Goal: Task Accomplishment & Management: Use online tool/utility

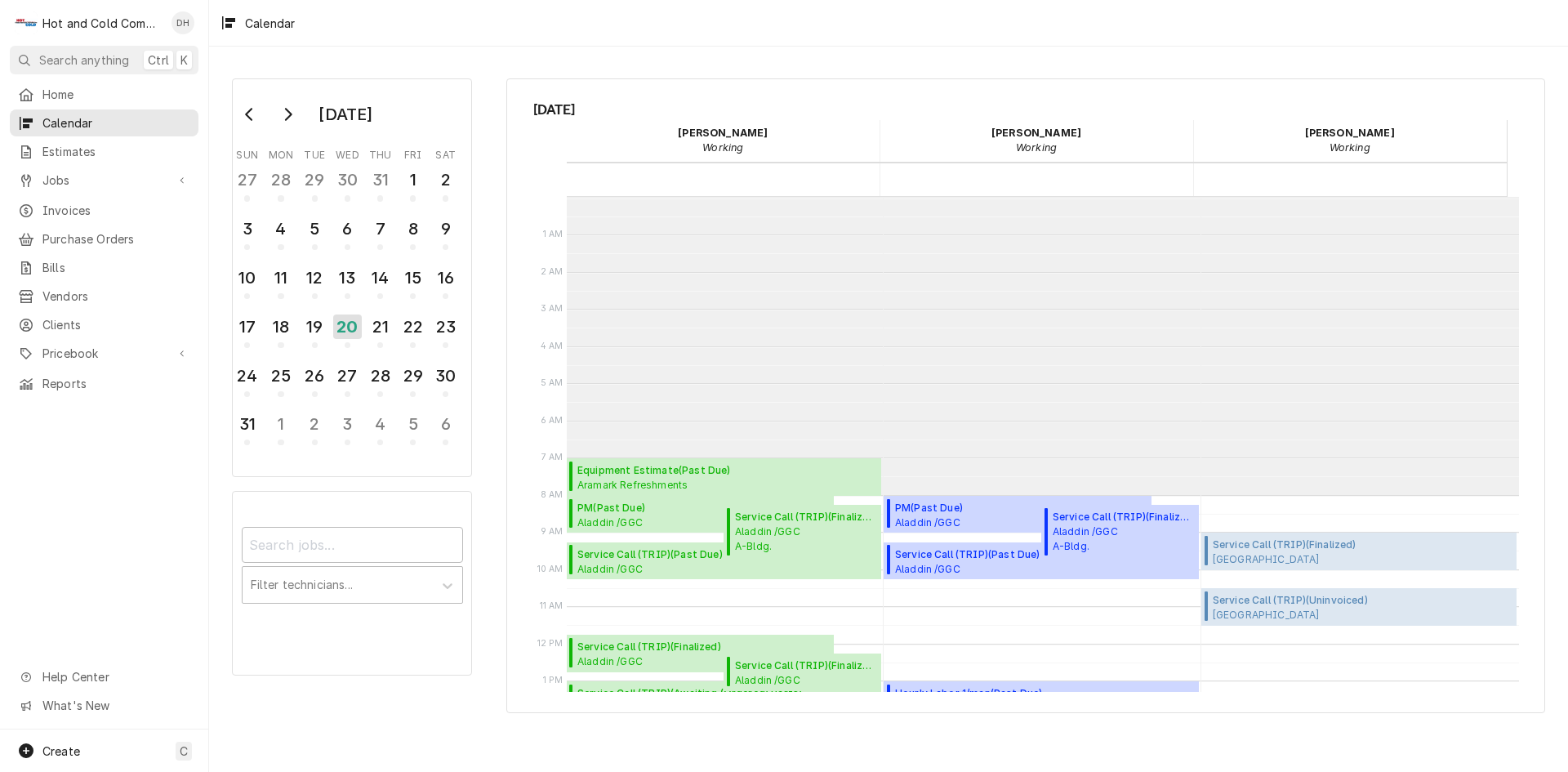
scroll to position [298, 0]
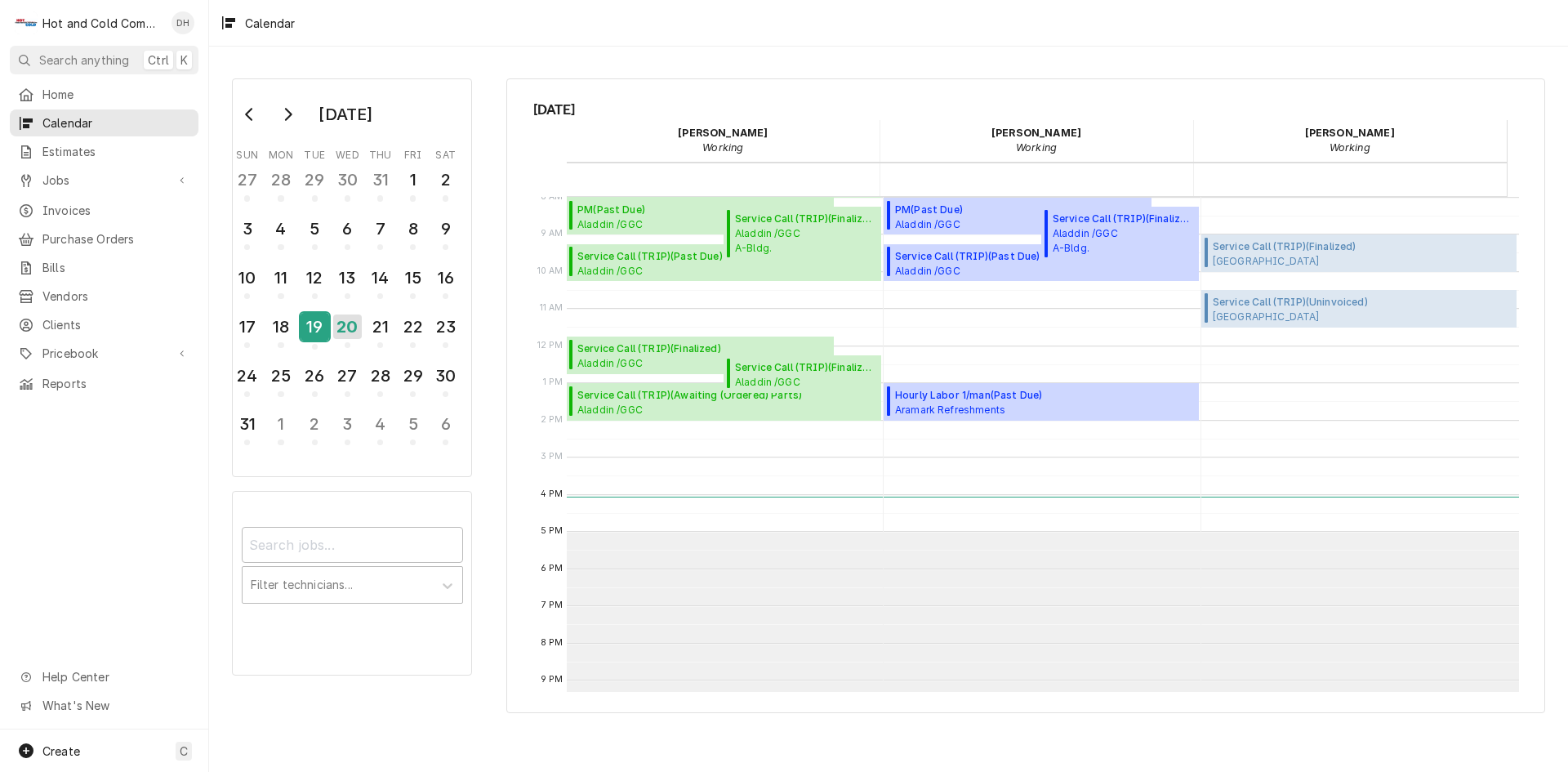
click at [312, 328] on div "19" at bounding box center [315, 326] width 29 height 28
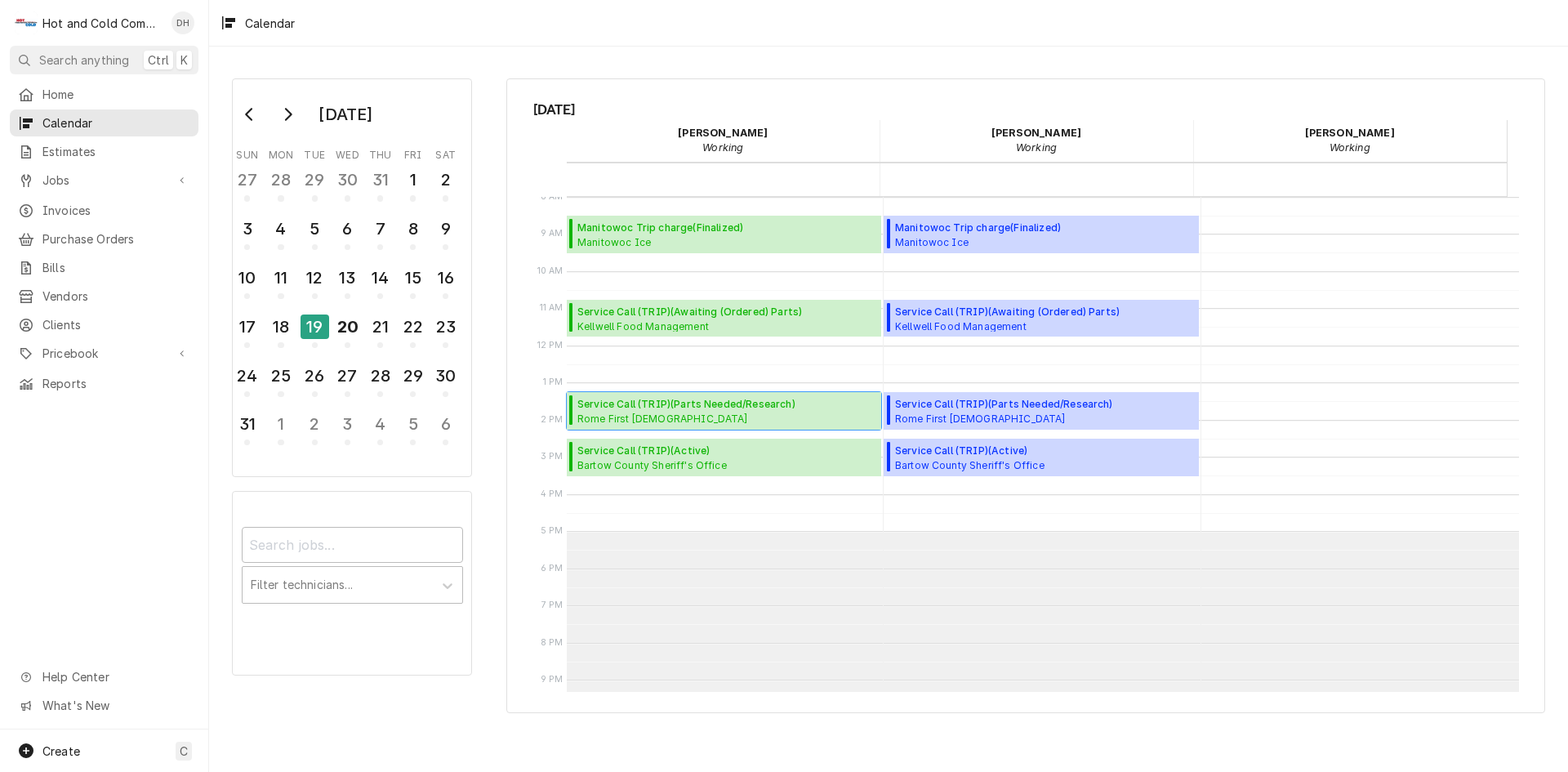
click at [645, 411] on span "Rome First United Methodist Rome United methodist church / 202 E 3rd Ave, Rome,…" at bounding box center [689, 418] width 222 height 13
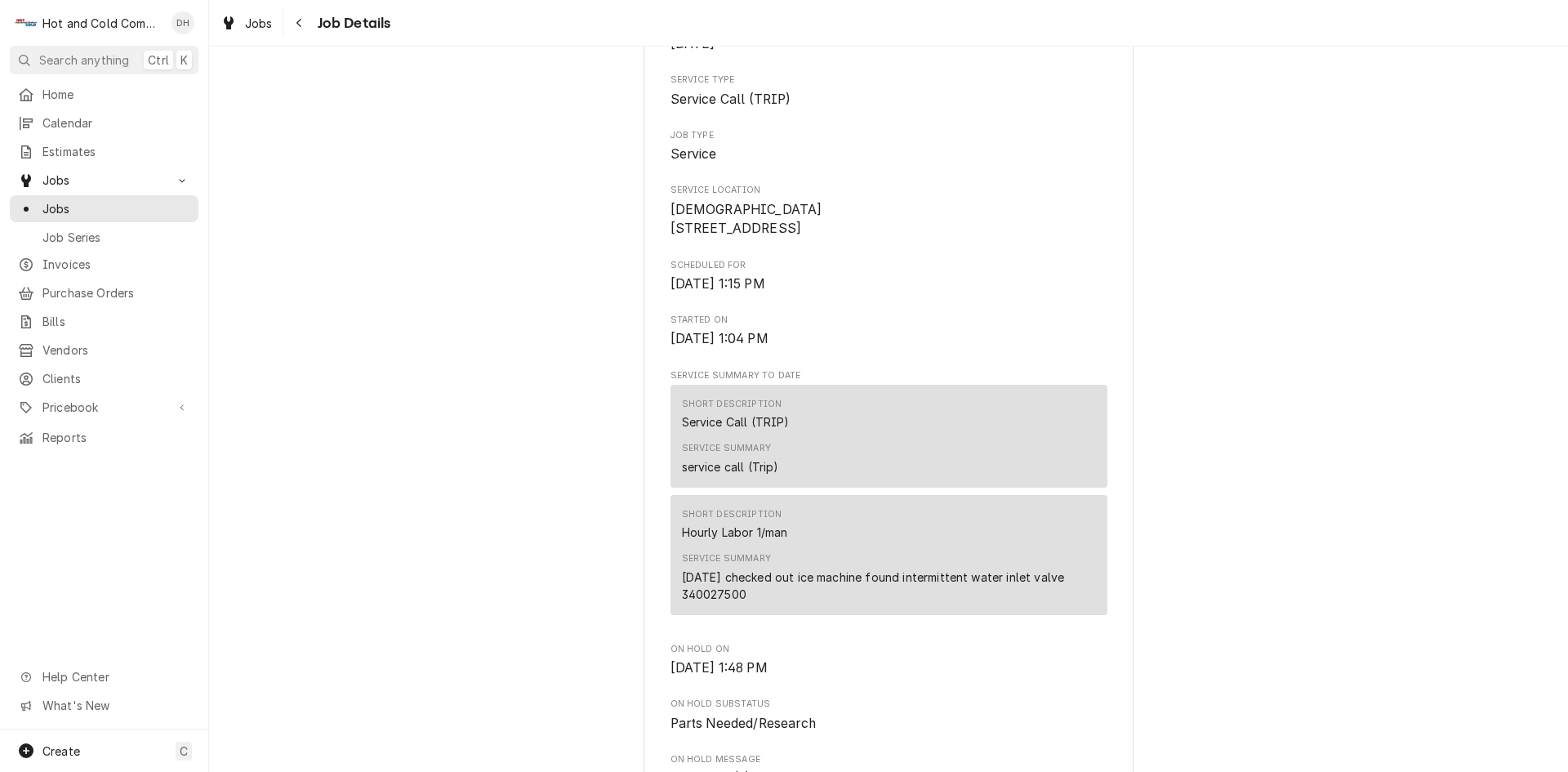
scroll to position [272, 0]
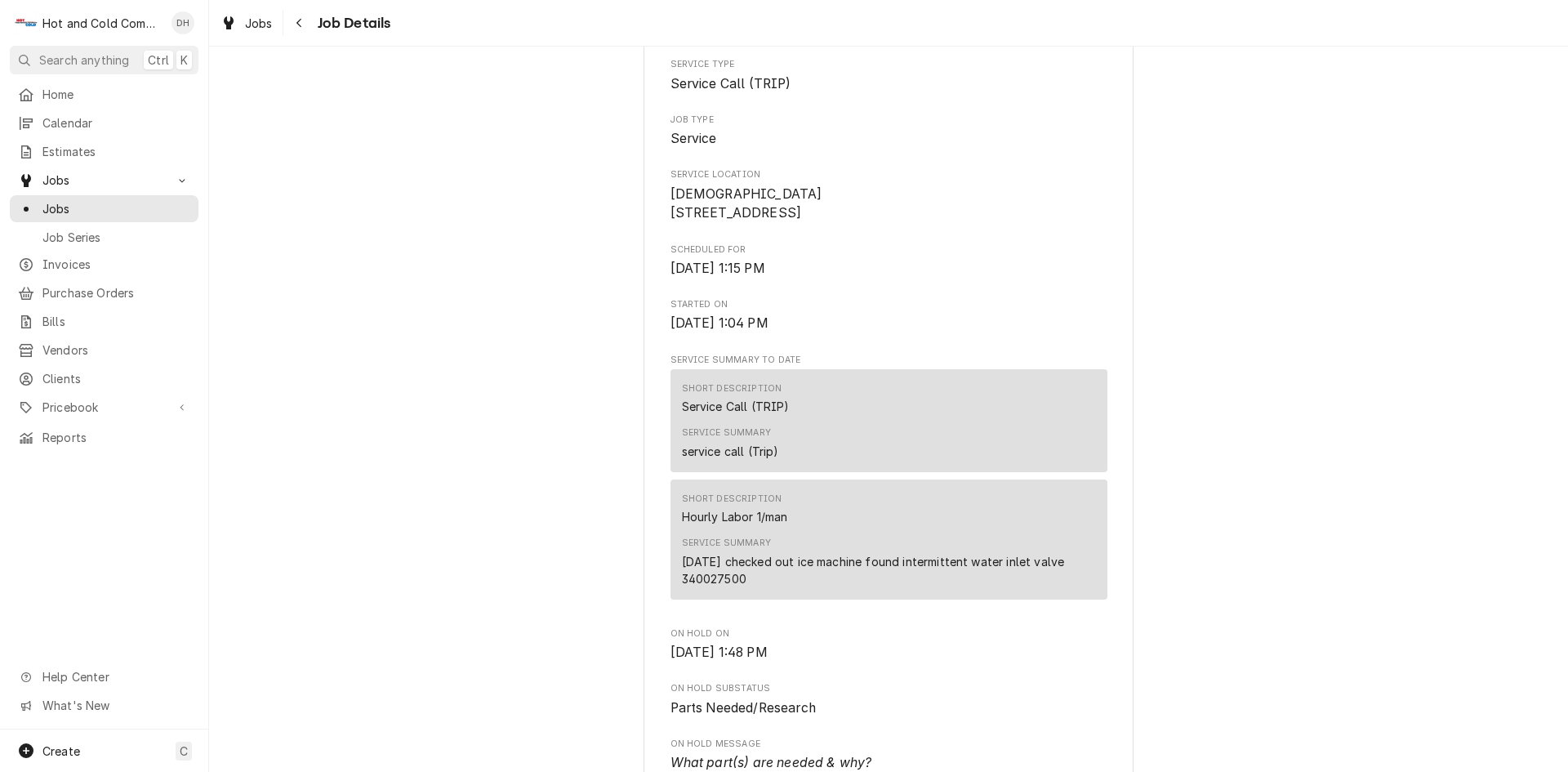
drag, startPoint x: 753, startPoint y: 597, endPoint x: 662, endPoint y: 606, distance: 91.4
click at [662, 606] on div "[GEOGRAPHIC_DATA] [GEOGRAPHIC_DATA][DEMOGRAPHIC_DATA] / [STREET_ADDRESS] Open i…" at bounding box center [889, 768] width 490 height 1872
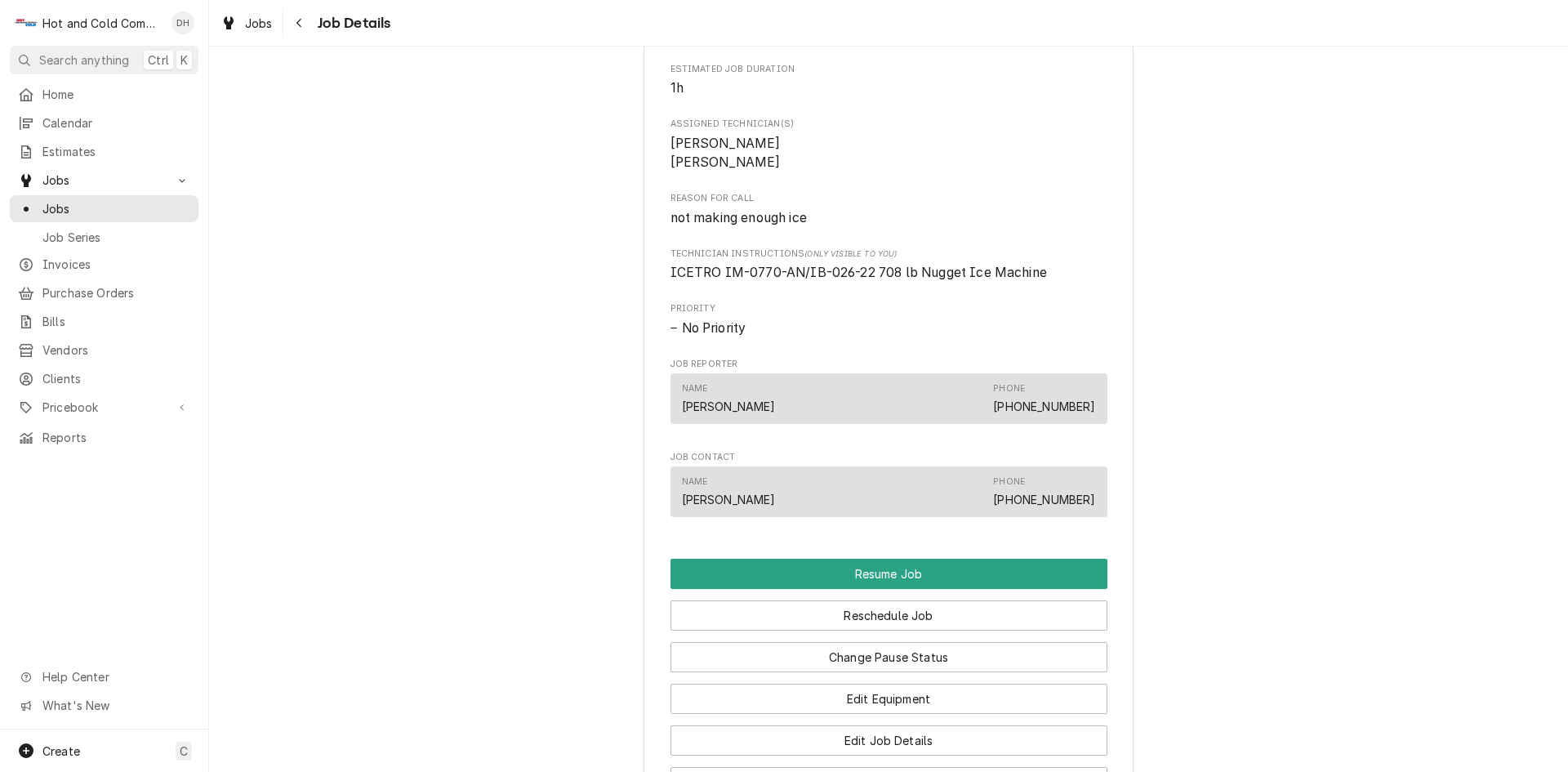
scroll to position [1361, 0]
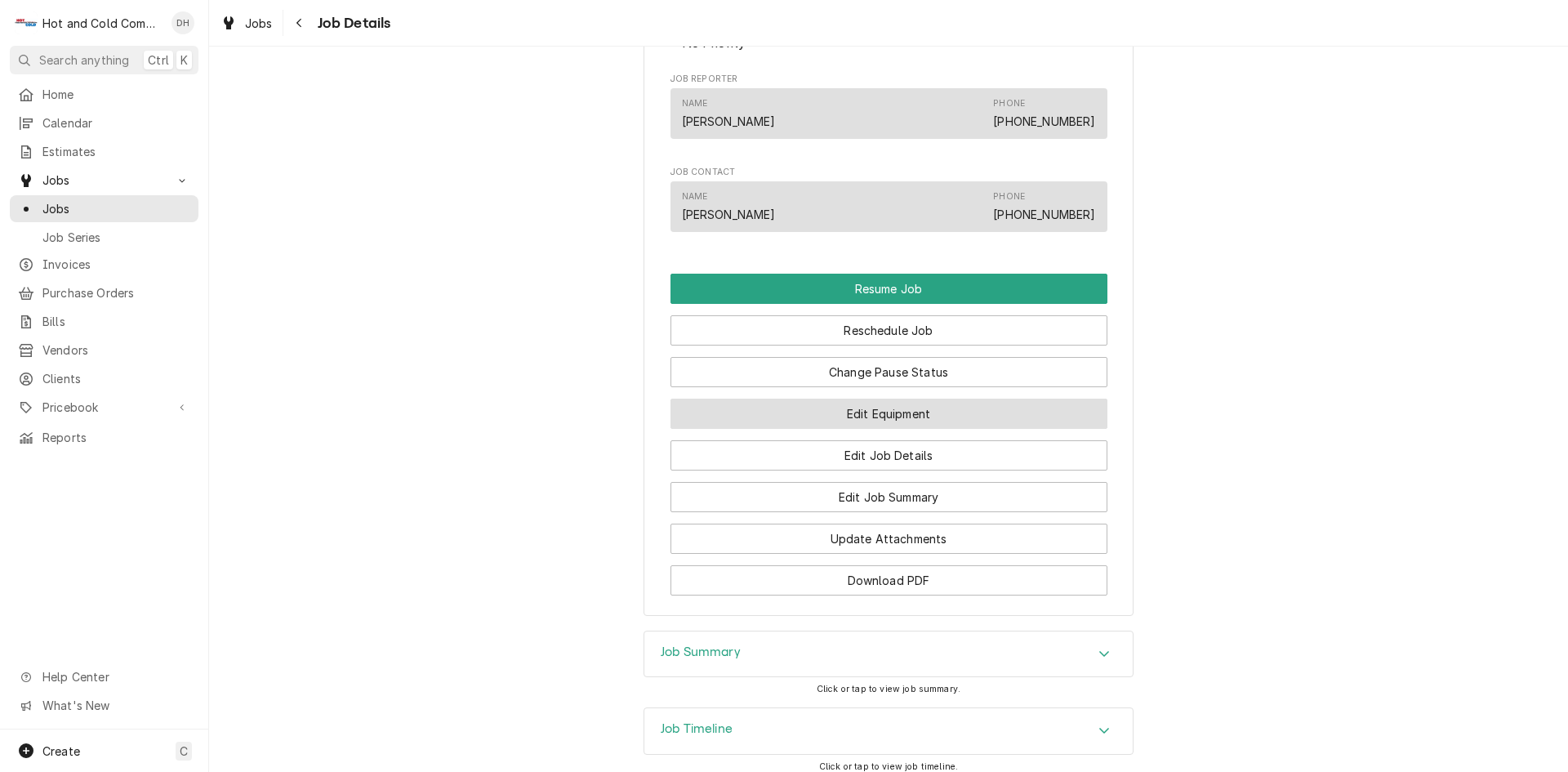
click at [876, 429] on button "Edit Equipment" at bounding box center [890, 413] width 437 height 30
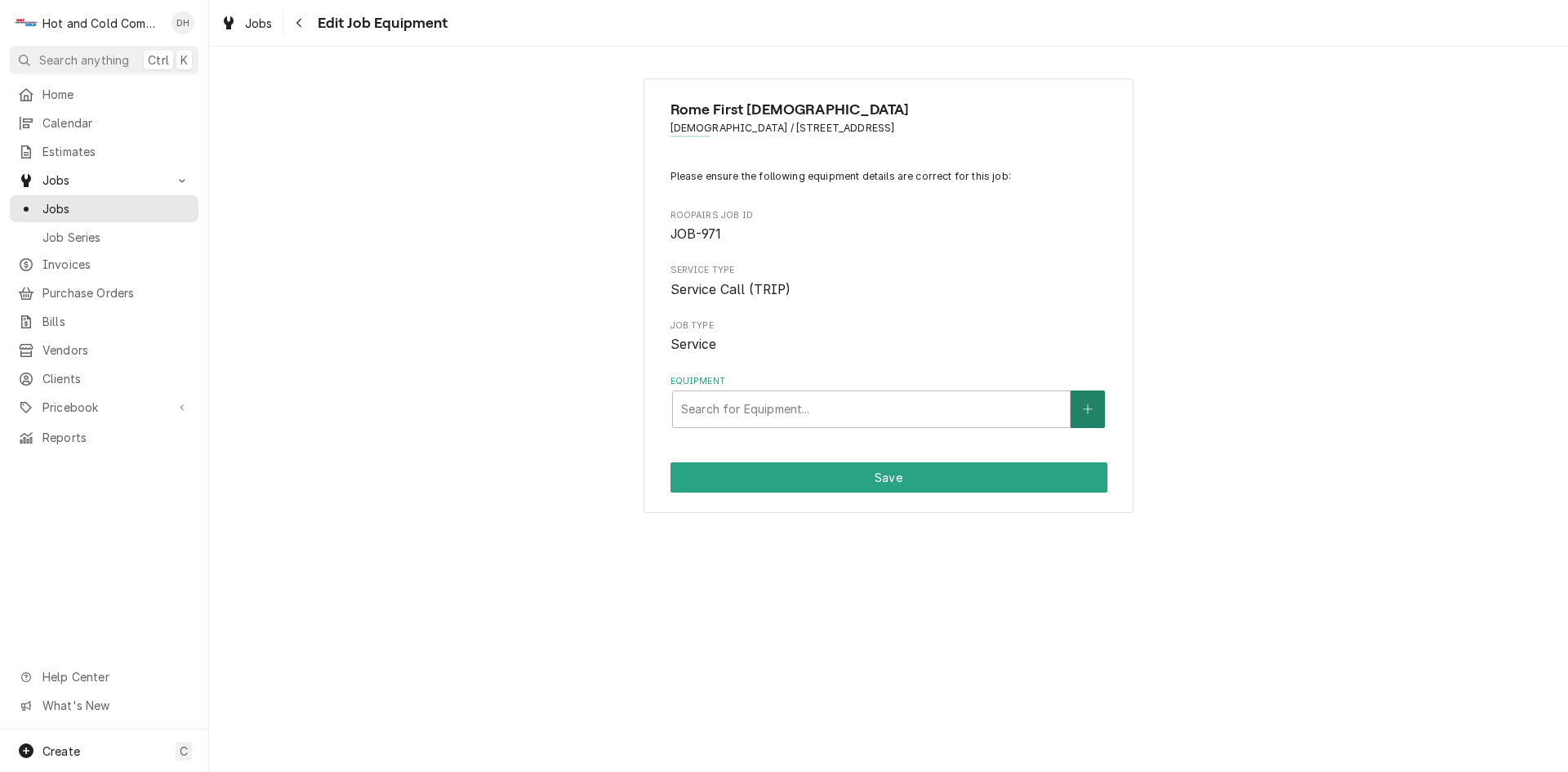
click at [1088, 408] on icon "Create New Equipment" at bounding box center [1088, 409] width 9 height 9
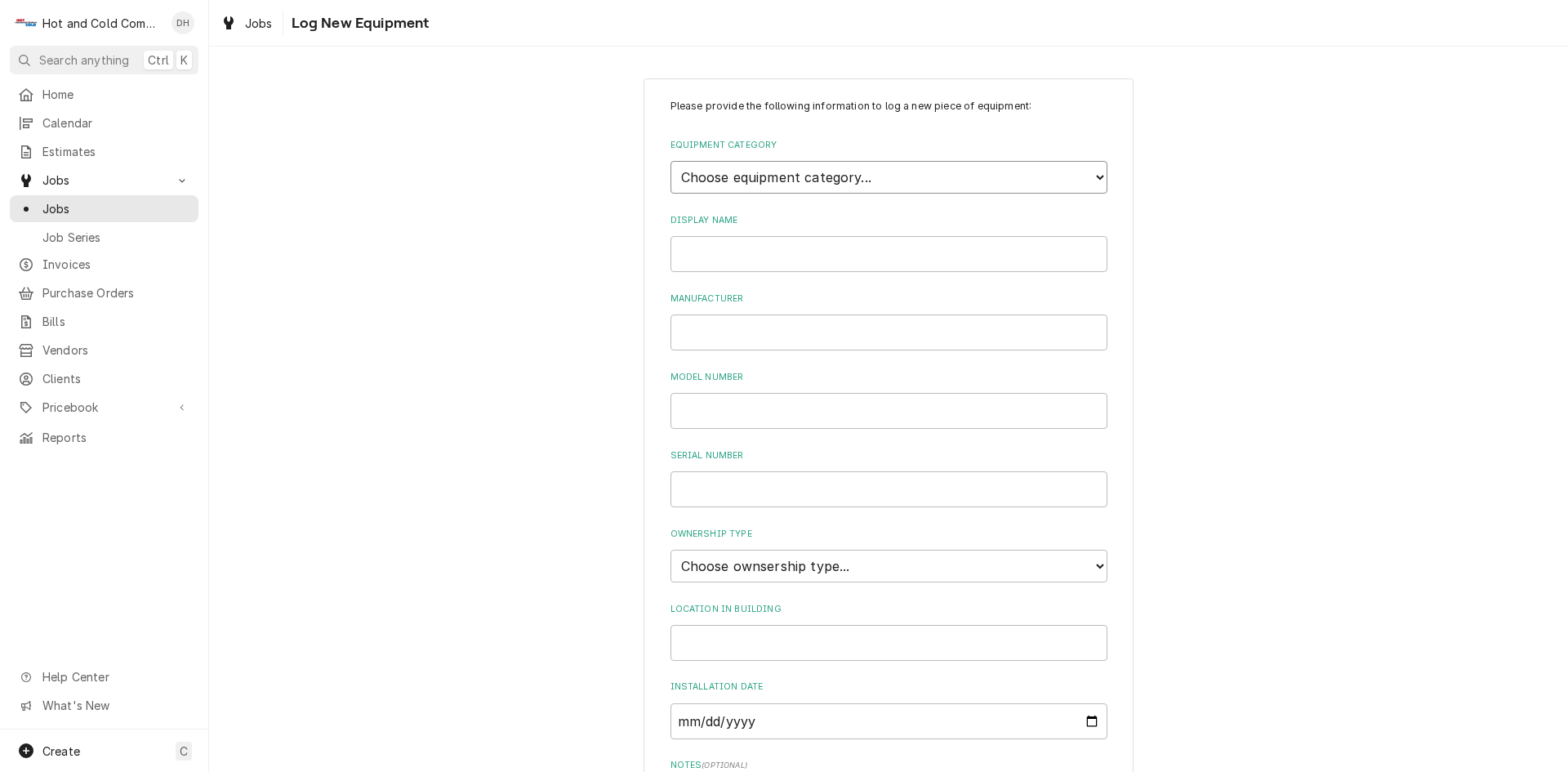
click at [811, 169] on select "Choose equipment category... Cooking Equipment Fryers Ice Machines Ovens and Ra…" at bounding box center [890, 177] width 437 height 33
select select "3"
click at [671, 161] on select "Choose equipment category... Cooking Equipment Fryers Ice Machines Ovens and Ra…" at bounding box center [890, 177] width 437 height 33
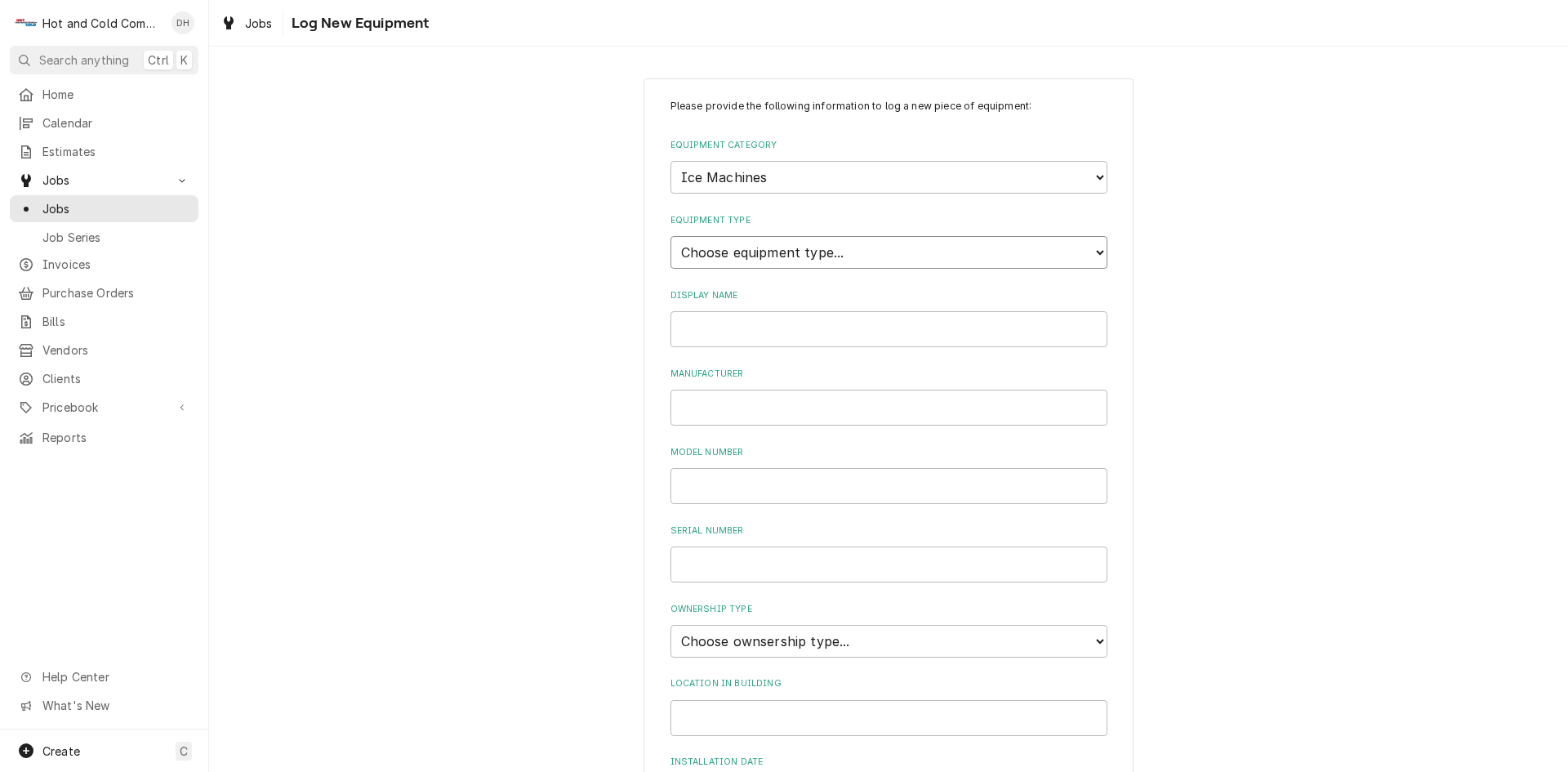
click at [730, 243] on select "Choose equipment type... Ice Bin Ice Dispenser Ice Maker Ice Merchandiser" at bounding box center [890, 252] width 437 height 33
select select "18"
click at [671, 236] on select "Choose equipment type... Ice Bin Ice Dispenser Ice Maker Ice Merchandiser" at bounding box center [890, 252] width 437 height 33
click at [728, 338] on input "Display Name" at bounding box center [890, 328] width 437 height 36
type input "ICETRO"
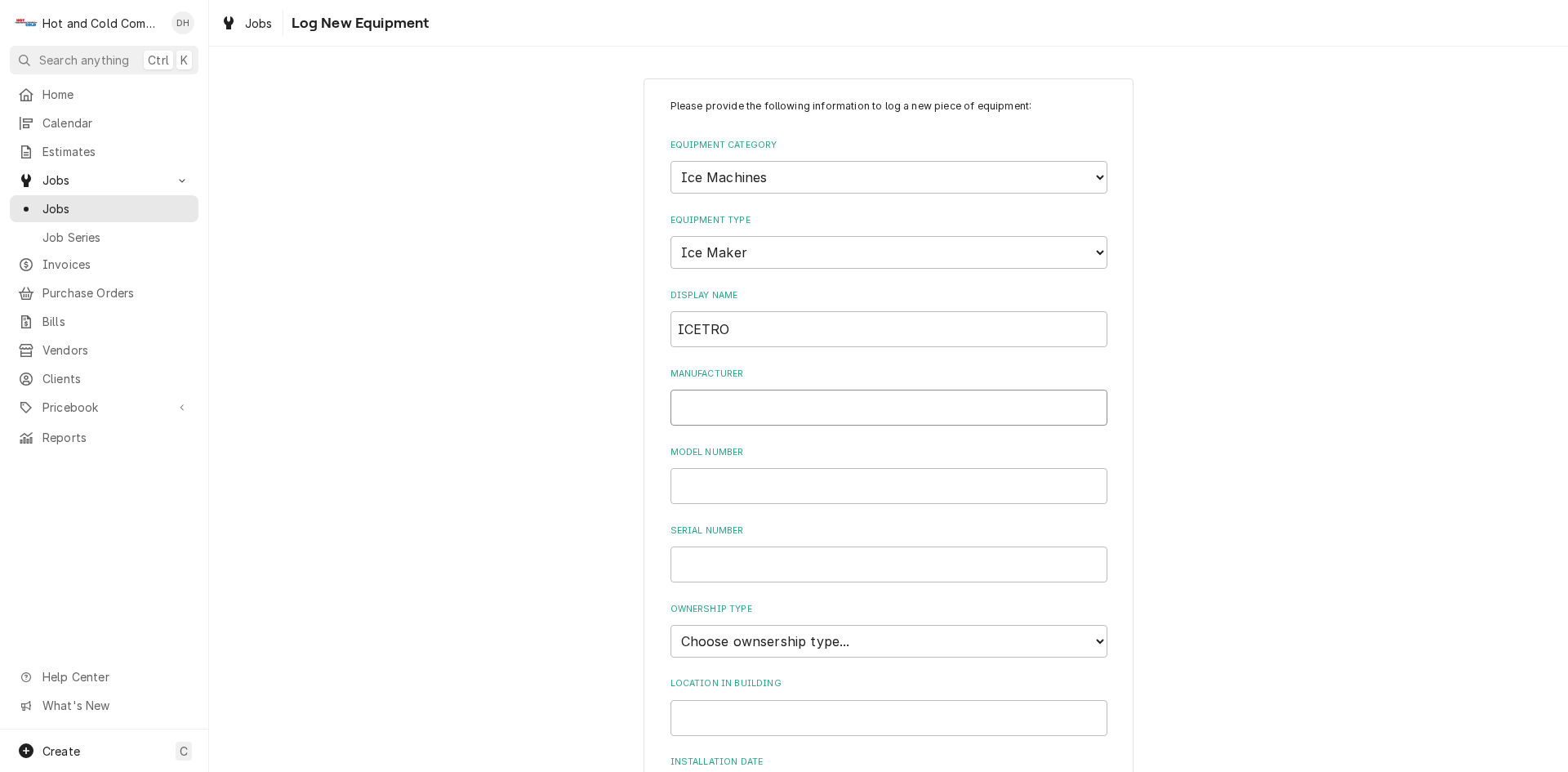
click at [772, 414] on input "Manufacturer" at bounding box center [890, 407] width 437 height 36
type input "ICETRO"
click at [894, 640] on select "Choose ownsership type... Unknown Owned Leased Rented" at bounding box center [890, 641] width 437 height 33
select select "1"
click at [671, 625] on select "Choose ownsership type... Unknown Owned Leased Rented" at bounding box center [890, 641] width 437 height 33
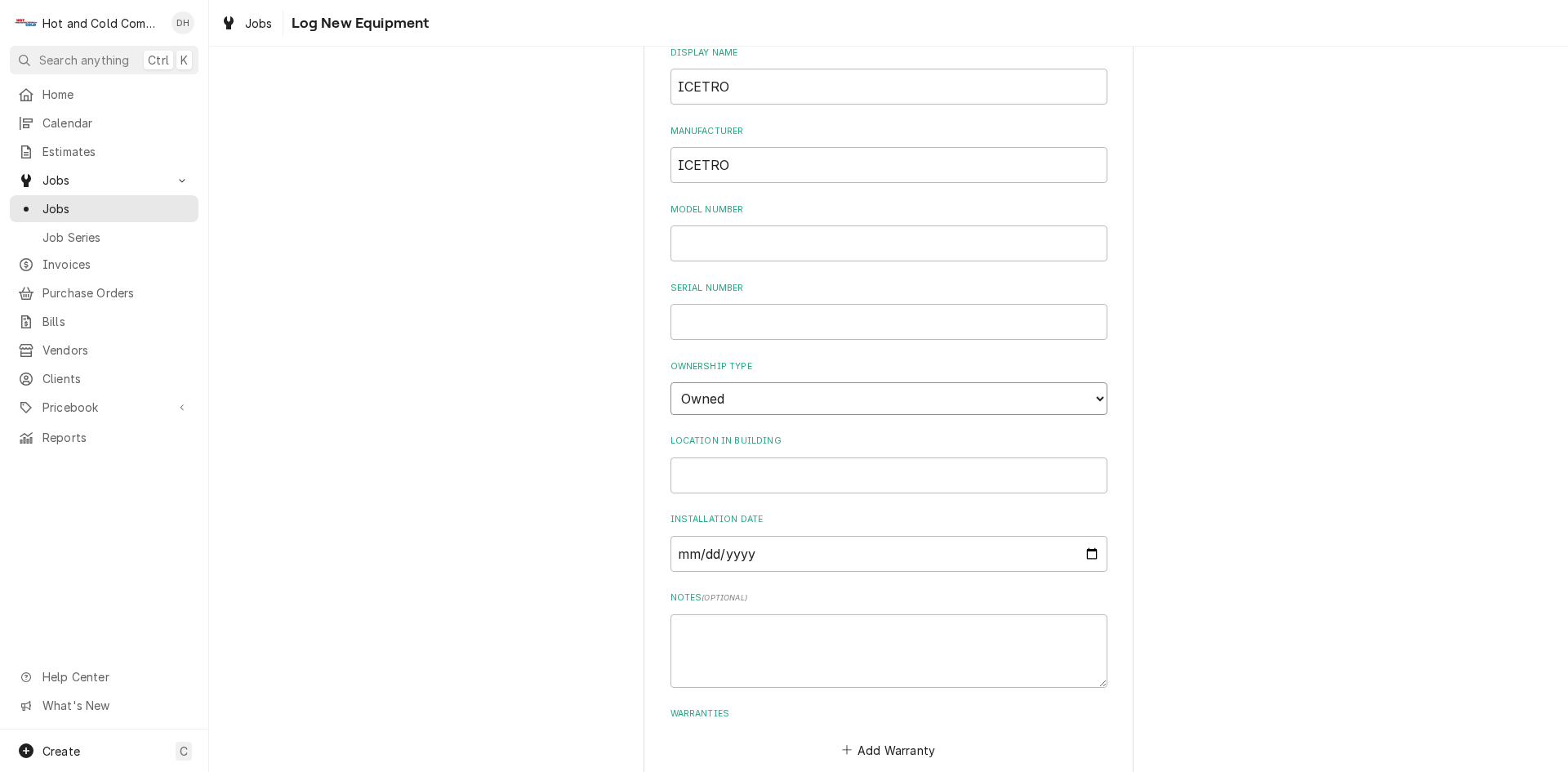
scroll to position [331, 0]
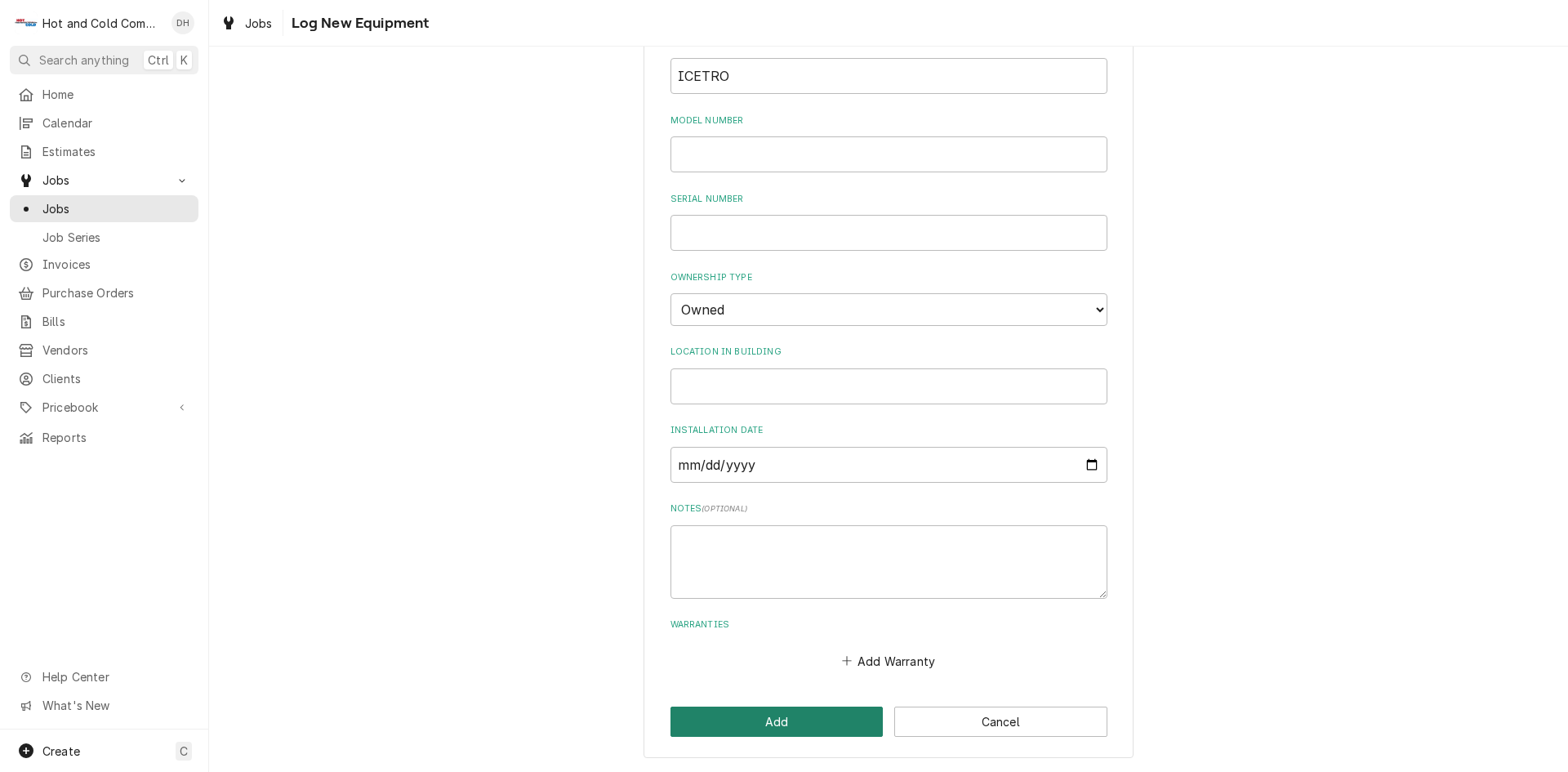
drag, startPoint x: 804, startPoint y: 716, endPoint x: 990, endPoint y: 526, distance: 265.9
click at [805, 716] on button "Add" at bounding box center [777, 721] width 213 height 30
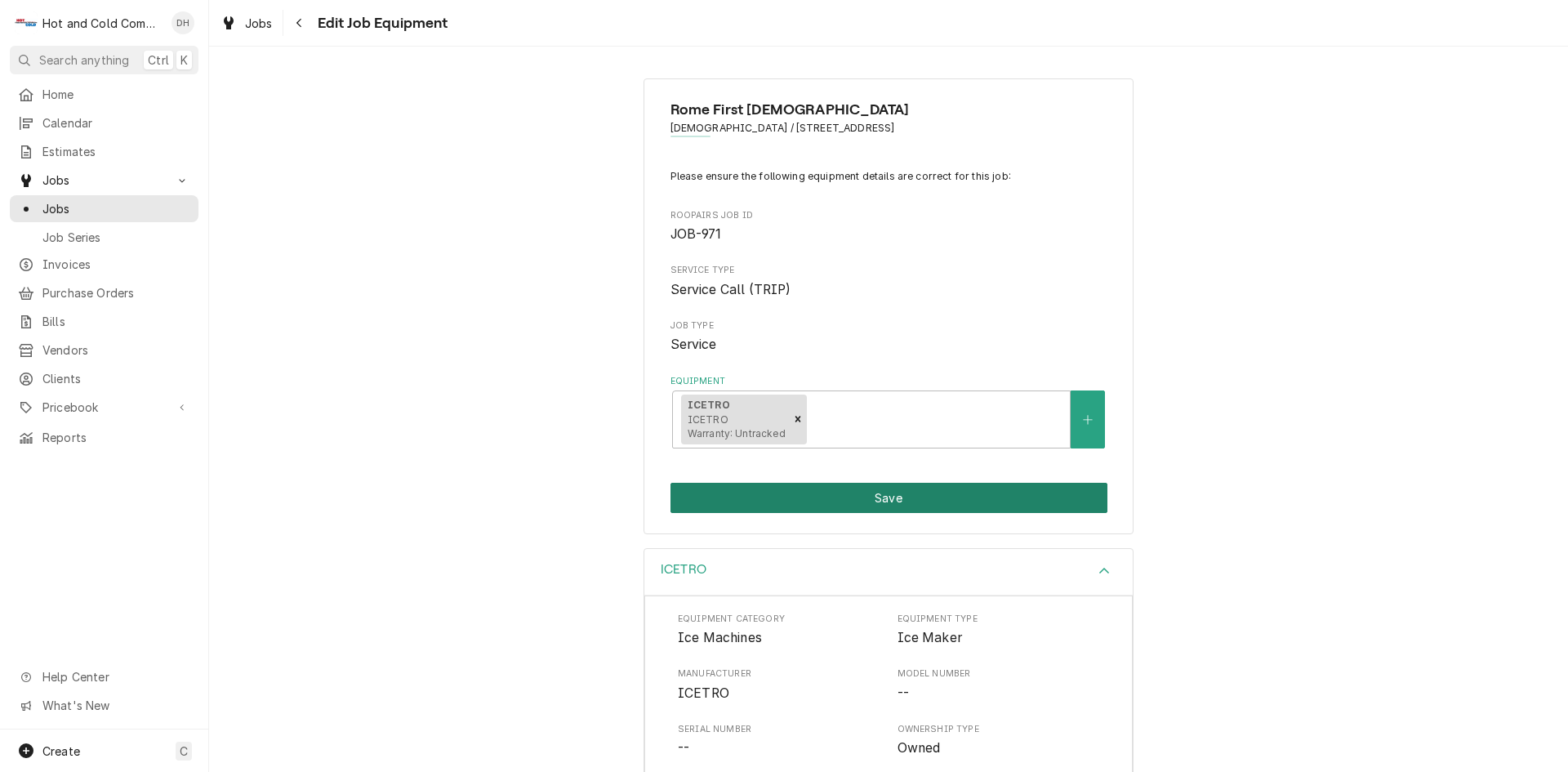
drag, startPoint x: 859, startPoint y: 489, endPoint x: 966, endPoint y: 462, distance: 110.4
click at [864, 488] on button "Save" at bounding box center [890, 498] width 437 height 30
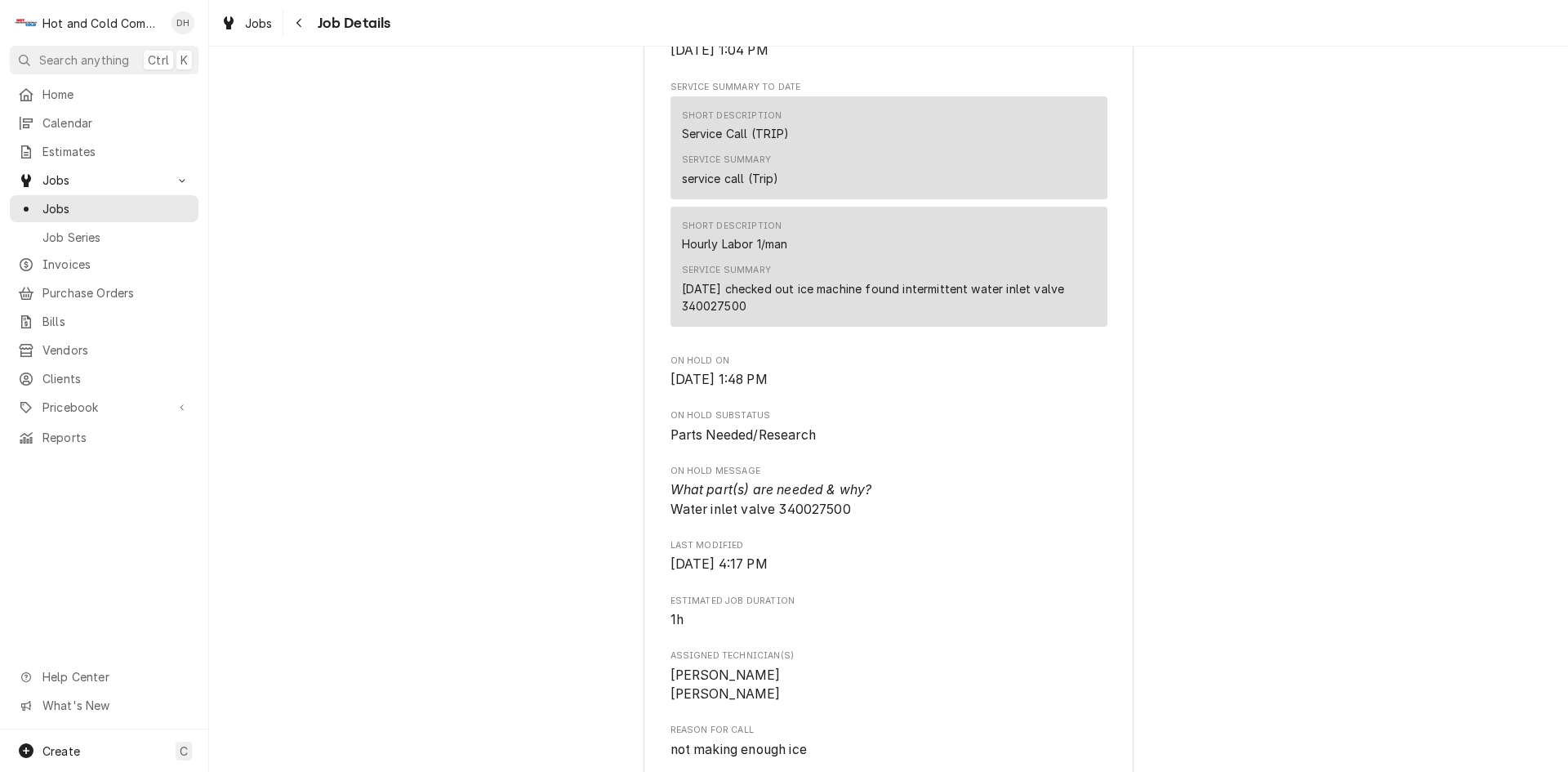
scroll to position [817, 0]
